Goal: Task Accomplishment & Management: Complete application form

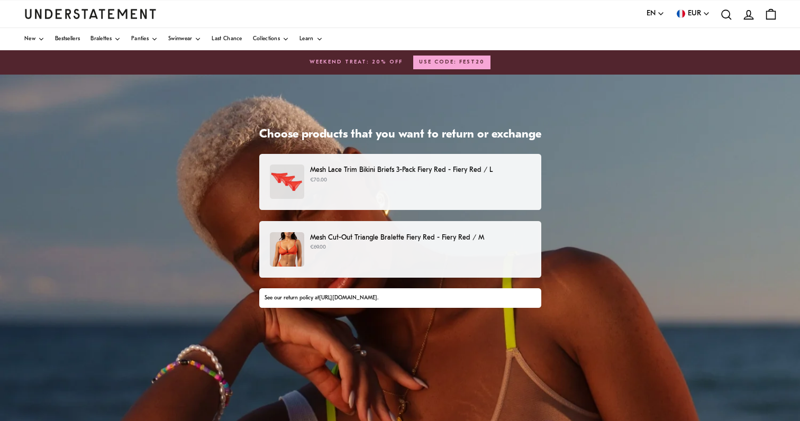
click at [530, 237] on p "Mesh Cut-Out Triangle Bralette Fiery Red - Fiery Red / M" at bounding box center [420, 237] width 220 height 11
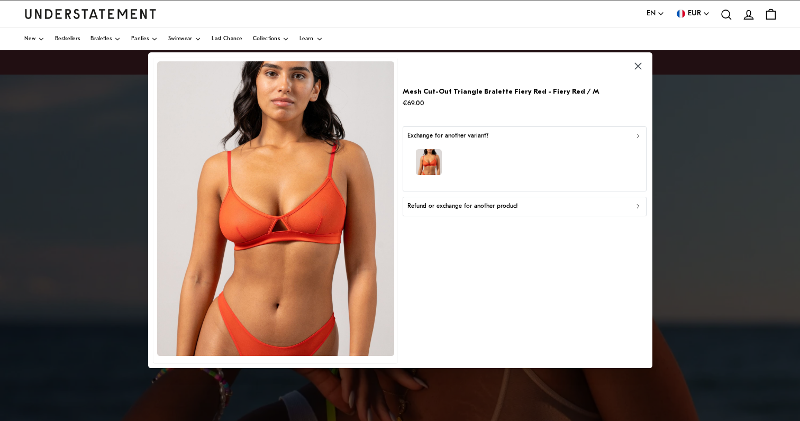
click at [635, 136] on icon "button" at bounding box center [637, 135] width 7 height 7
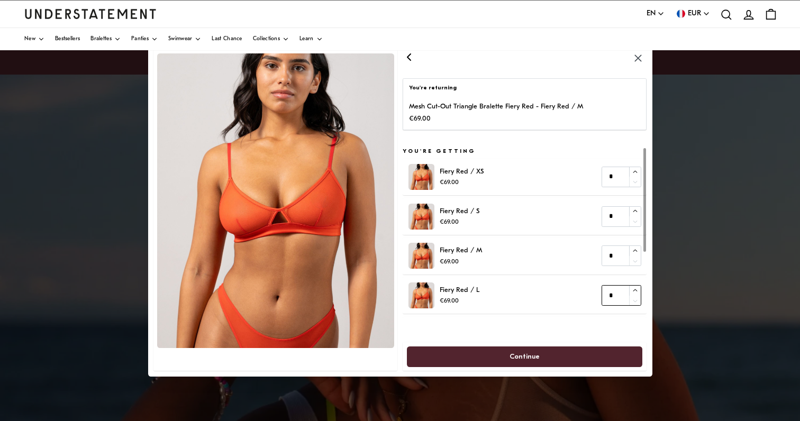
type input "*"
click at [634, 288] on icon "button" at bounding box center [634, 290] width 7 height 7
click at [556, 357] on span "Continue" at bounding box center [524, 357] width 213 height 20
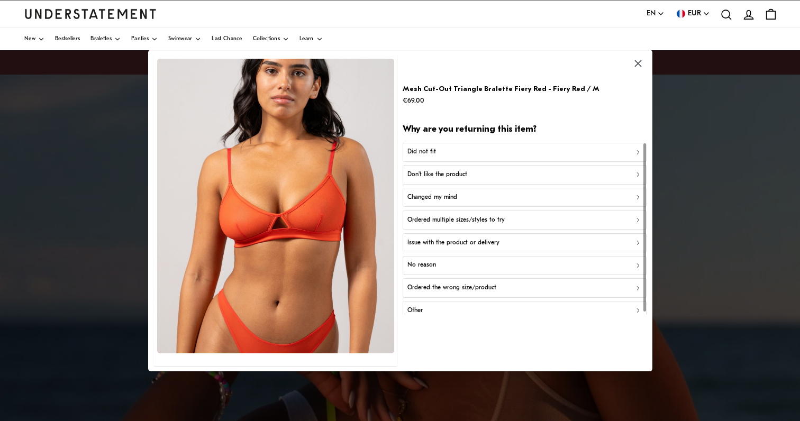
click at [584, 154] on div "Did not fit" at bounding box center [524, 152] width 234 height 10
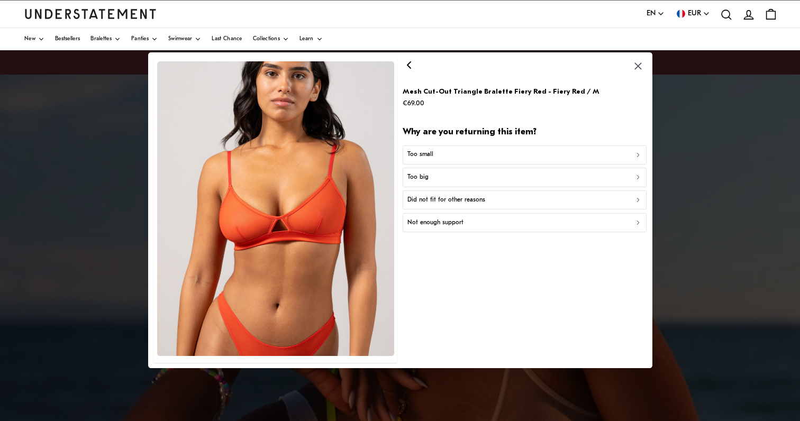
click at [584, 154] on div "Too small" at bounding box center [524, 155] width 234 height 10
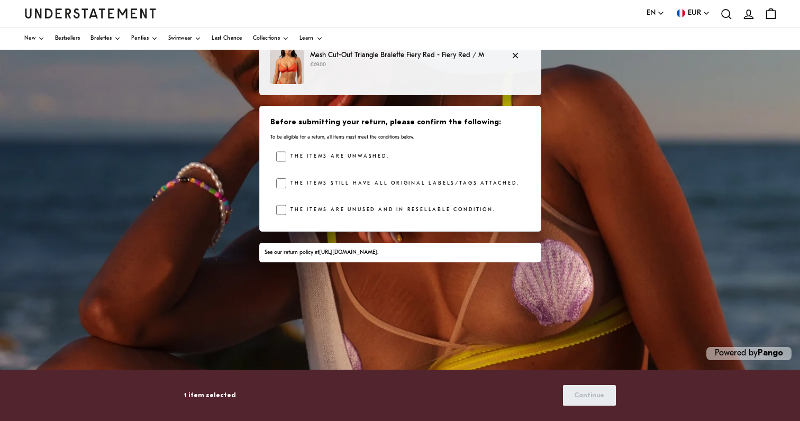
scroll to position [182, 0]
click at [595, 395] on span "Continue" at bounding box center [589, 396] width 30 height 20
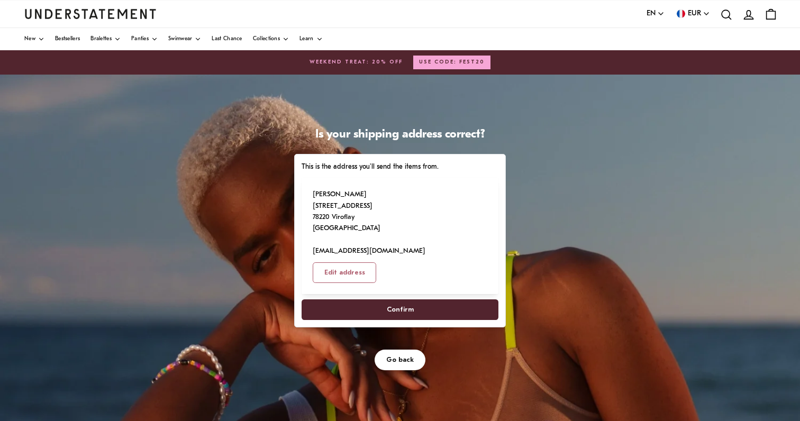
click at [414, 319] on span "Confirm" at bounding box center [400, 310] width 27 height 20
select select "**"
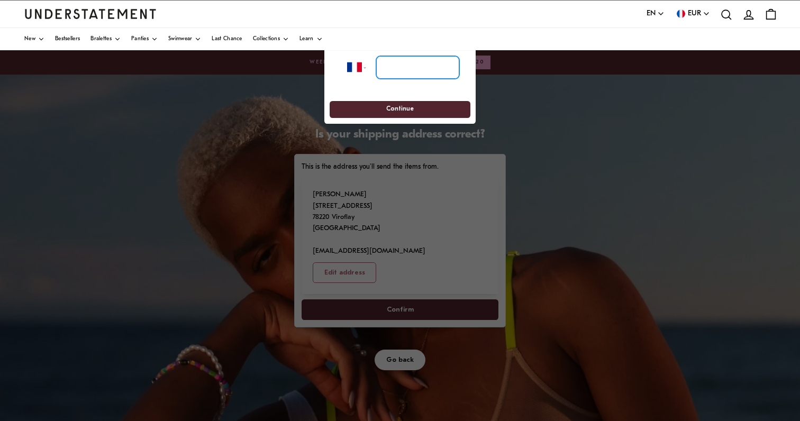
click at [398, 64] on input "tel" at bounding box center [417, 67] width 83 height 23
type input "**********"
click at [407, 107] on span "Continue" at bounding box center [400, 110] width 28 height 16
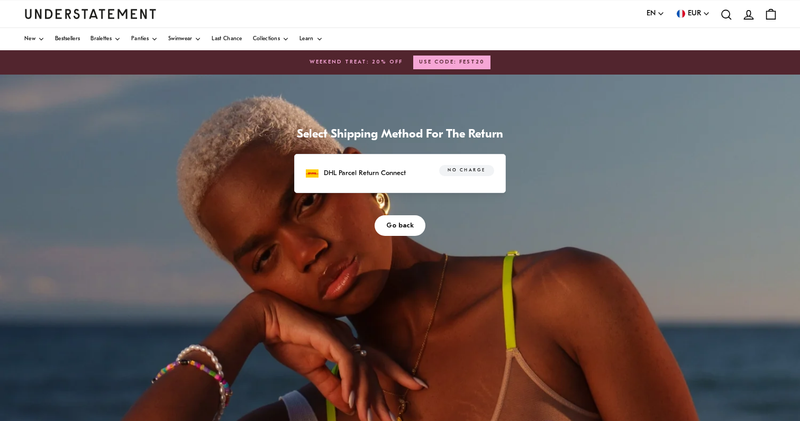
click at [485, 176] on span "No charge" at bounding box center [466, 171] width 38 height 11
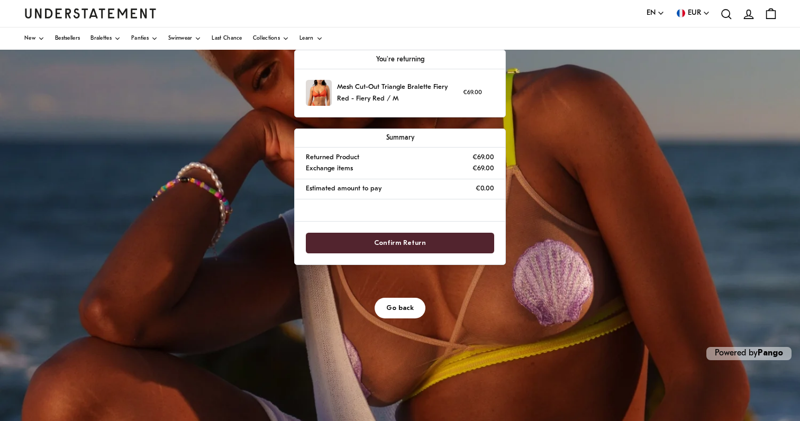
scroll to position [182, 0]
click at [483, 253] on span "Confirm Return" at bounding box center [400, 243] width 166 height 20
